Goal: Check status: Check status

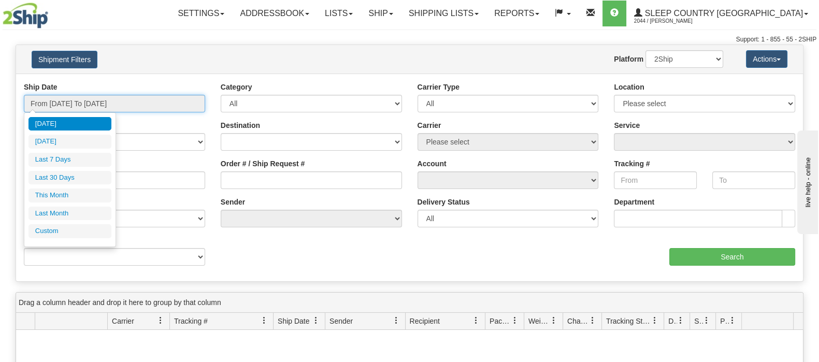
click at [75, 95] on input "From [DATE] To [DATE]" at bounding box center [114, 104] width 181 height 18
click at [79, 178] on li "Last 30 Days" at bounding box center [69, 178] width 83 height 14
type input "From [DATE] To [DATE]"
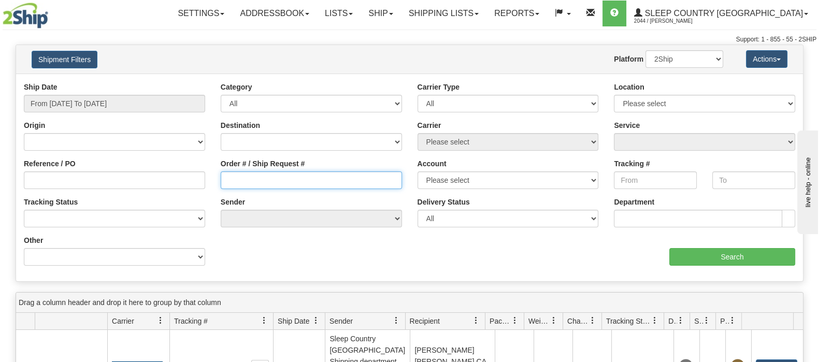
click at [302, 179] on input "Order # / Ship Request #" at bounding box center [311, 180] width 181 height 18
paste input "9000H984962"
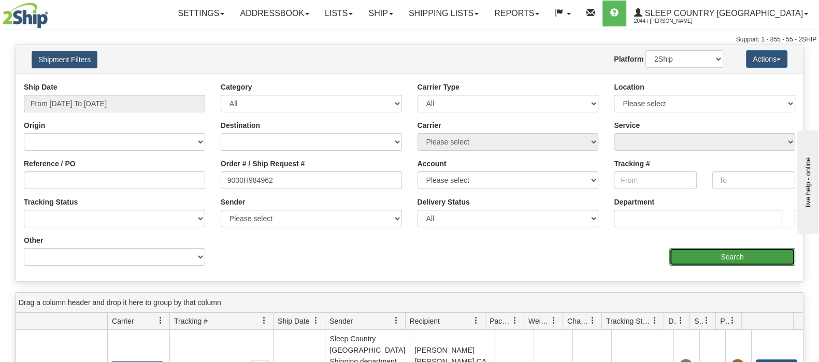
click at [686, 249] on input "Search" at bounding box center [732, 257] width 126 height 18
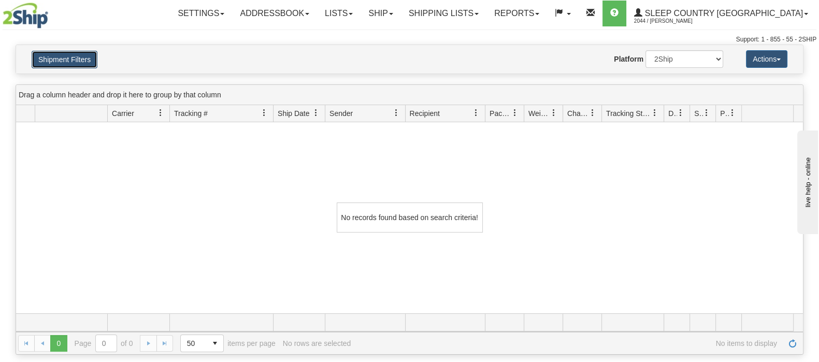
click at [89, 53] on button "Shipment Filters" at bounding box center [65, 60] width 66 height 18
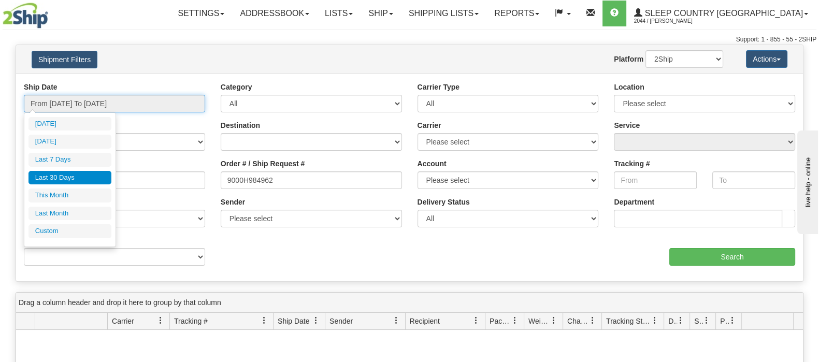
click at [144, 99] on input "From [DATE] To [DATE]" at bounding box center [114, 104] width 181 height 18
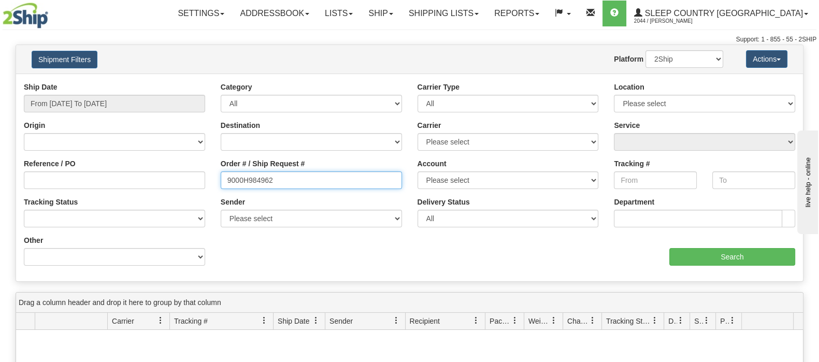
drag, startPoint x: 288, startPoint y: 176, endPoint x: 252, endPoint y: 179, distance: 35.9
click at [192, 82] on div "Reference / PO Order # / Ship Request # 9000H984962 Account Please select [GEOG…" at bounding box center [409, 82] width 786 height 0
paste input "2H973435"
type input "9002H973435"
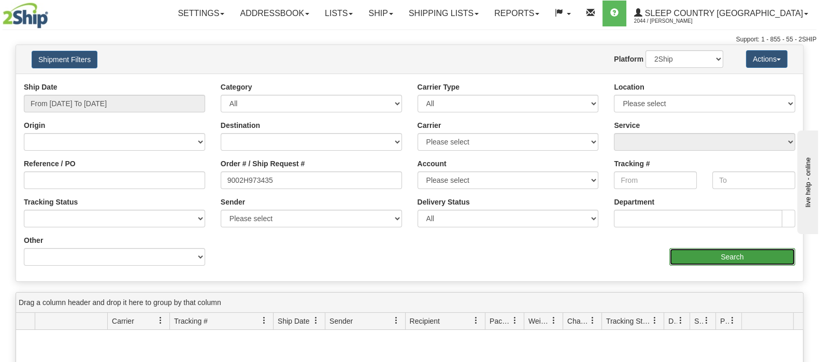
click at [685, 250] on input "Search" at bounding box center [732, 257] width 126 height 18
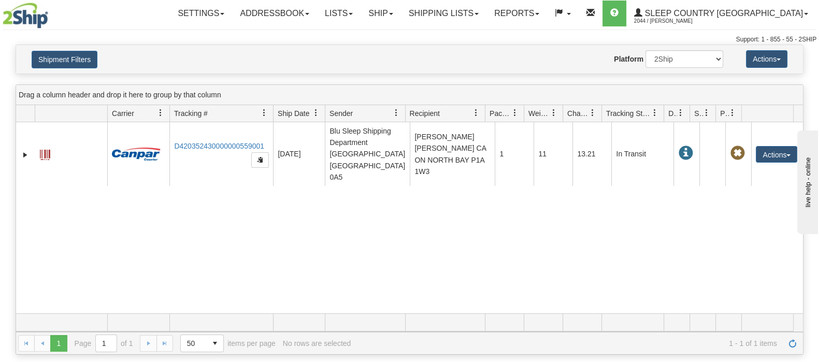
click at [271, 207] on div "31424984 2044 D420352430000000559001 [DATE] [DATE] 12:04:26 PM Blu Sleep Shippi…" at bounding box center [409, 217] width 786 height 191
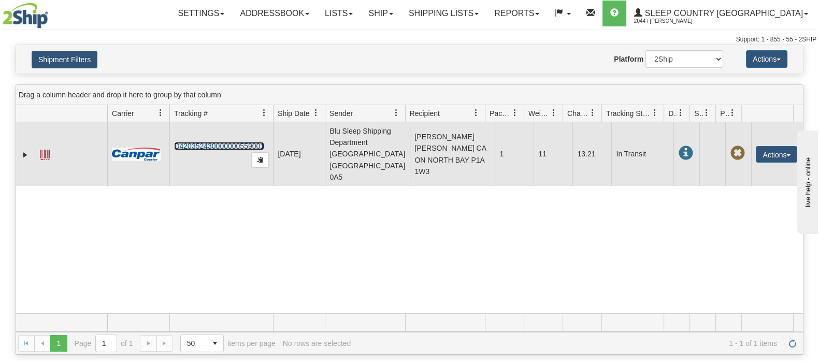
click at [228, 142] on link "D420352430000000559001" at bounding box center [219, 146] width 90 height 8
